Goal: Task Accomplishment & Management: Manage account settings

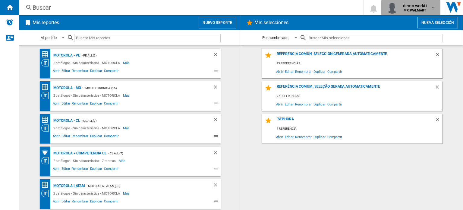
click at [412, 5] on span "demo workit" at bounding box center [415, 6] width 24 height 6
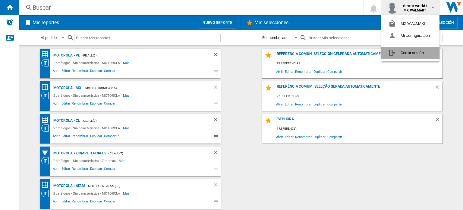
click at [404, 55] on button "Cerrar sesión" at bounding box center [411, 53] width 58 height 12
